Goal: Navigation & Orientation: Understand site structure

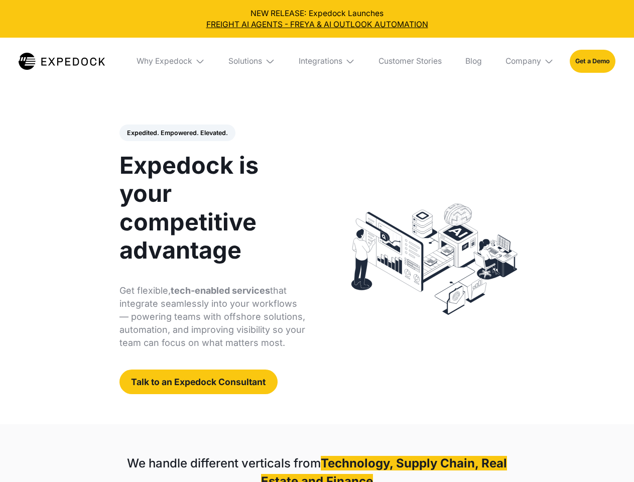
select select
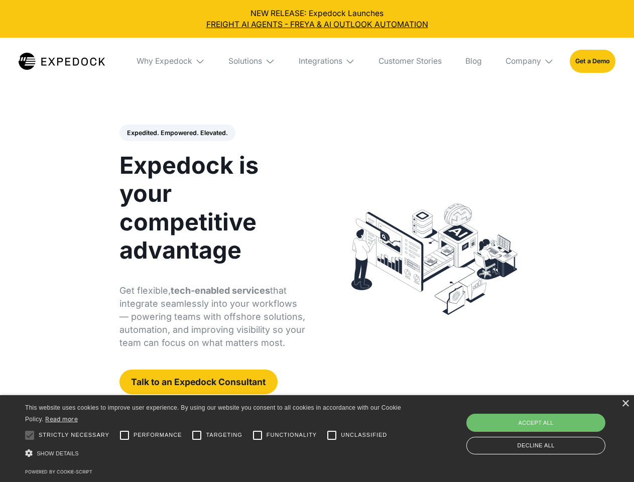
click at [317, 61] on div "Integrations" at bounding box center [321, 61] width 44 height 10
click at [171, 61] on div "Why Expedock" at bounding box center [156, 61] width 56 height 10
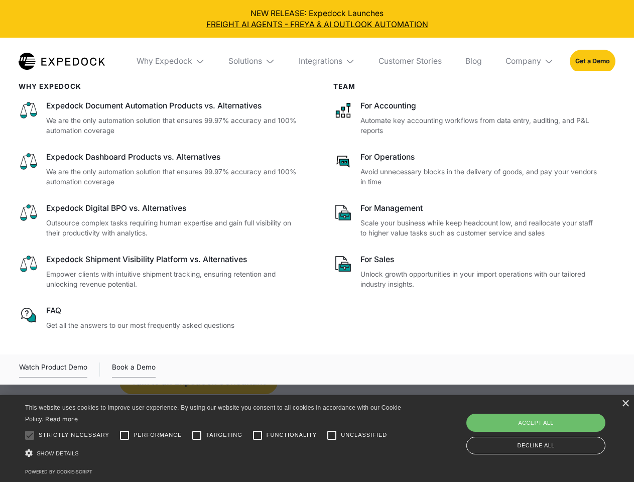
click at [253, 61] on div "Solutions" at bounding box center [245, 61] width 34 height 10
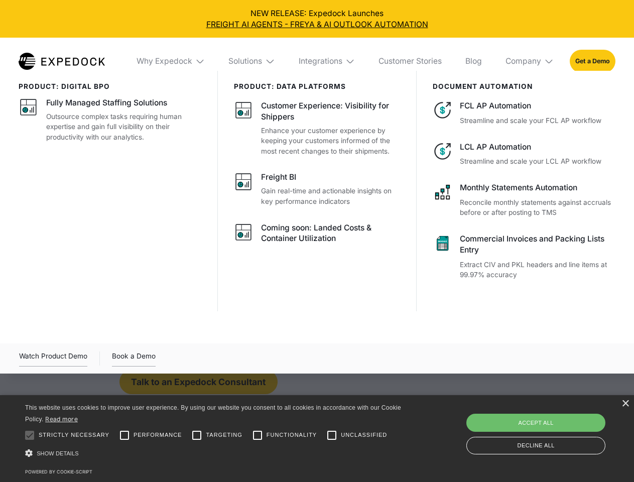
click at [327, 61] on div "Integrations" at bounding box center [321, 61] width 44 height 10
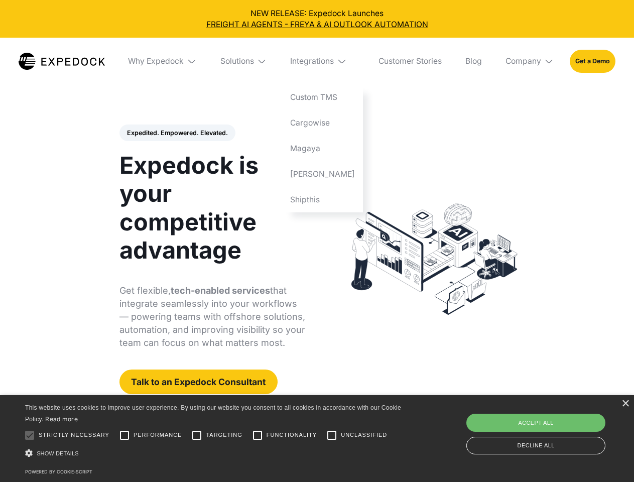
click at [530, 61] on div "Company" at bounding box center [524, 61] width 36 height 10
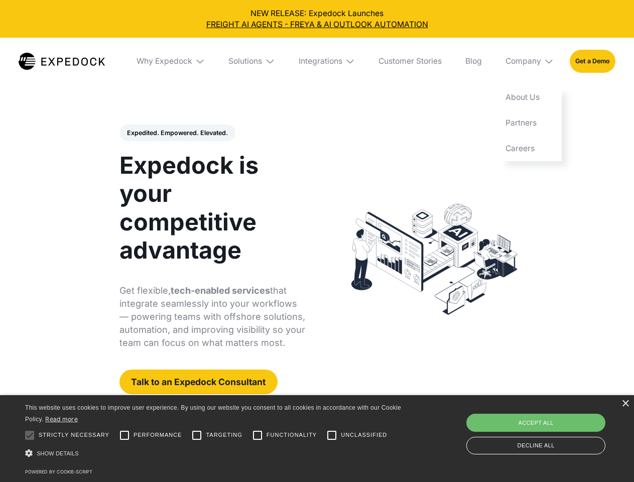
click at [177, 133] on div "Expedited. Empowered. Elevated. Automate Freight Document Extraction at 99.97% …" at bounding box center [213, 260] width 186 height 270
click at [30, 435] on div at bounding box center [30, 435] width 20 height 20
click at [125, 435] on input "Performance" at bounding box center [124, 435] width 20 height 20
checkbox input "true"
click at [197, 435] on input "Targeting" at bounding box center [197, 435] width 20 height 20
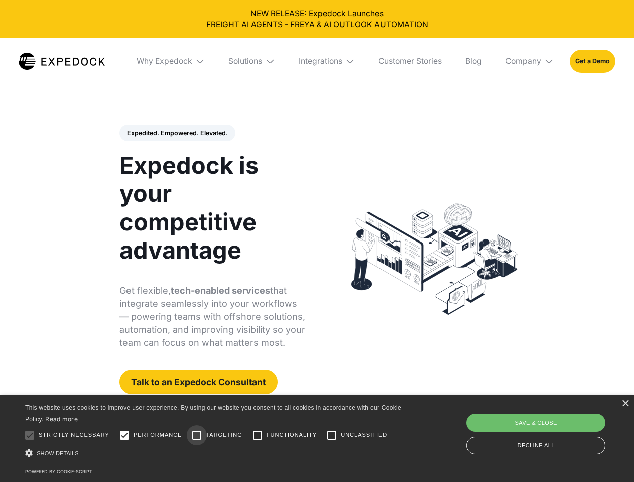
checkbox input "true"
click at [258, 435] on input "Functionality" at bounding box center [258, 435] width 20 height 20
checkbox input "true"
